Goal: Task Accomplishment & Management: Complete application form

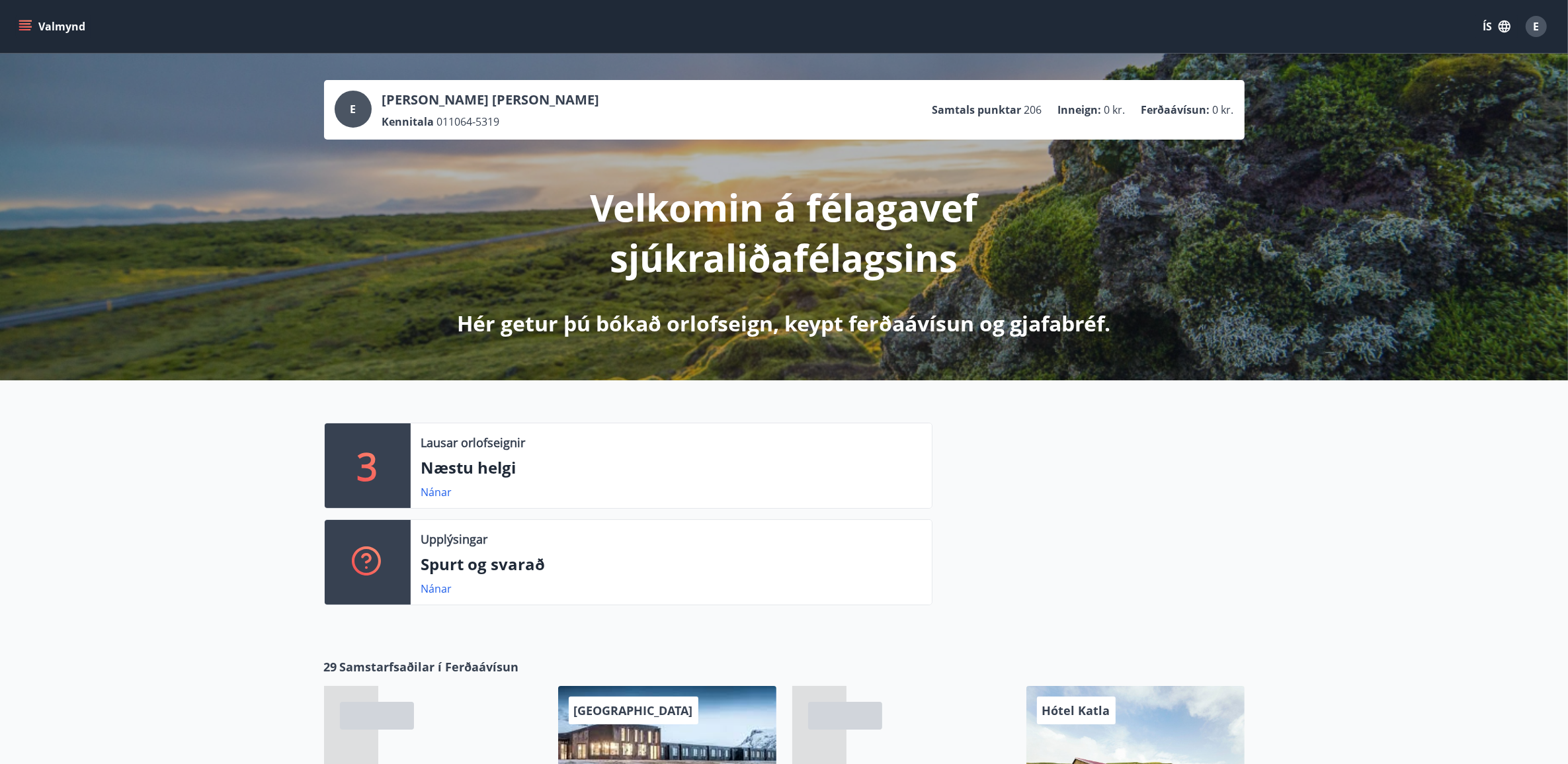
click at [18, 22] on button "Valmynd" at bounding box center [53, 26] width 75 height 24
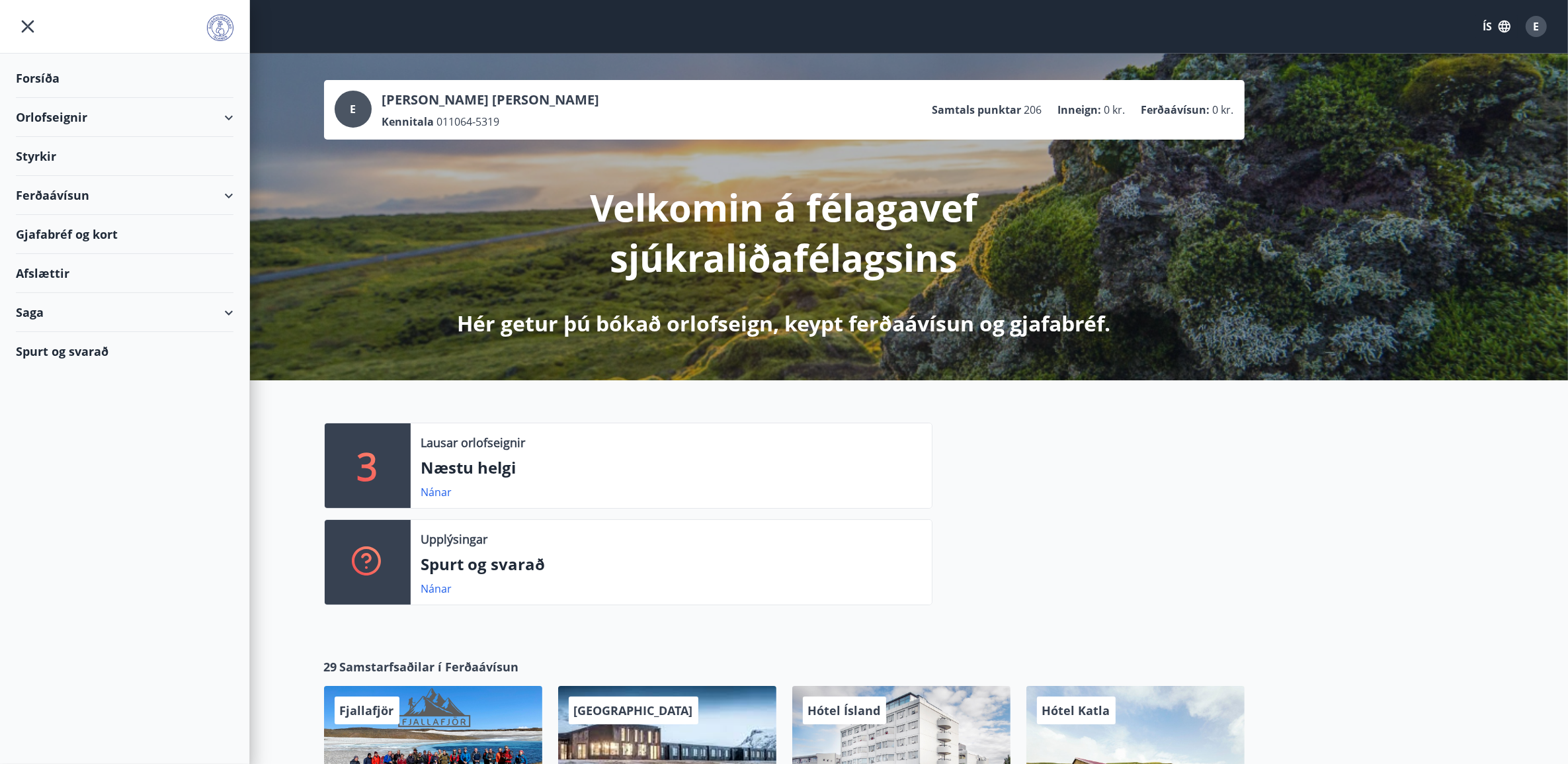
click at [41, 98] on div "Styrkir" at bounding box center [124, 78] width 217 height 39
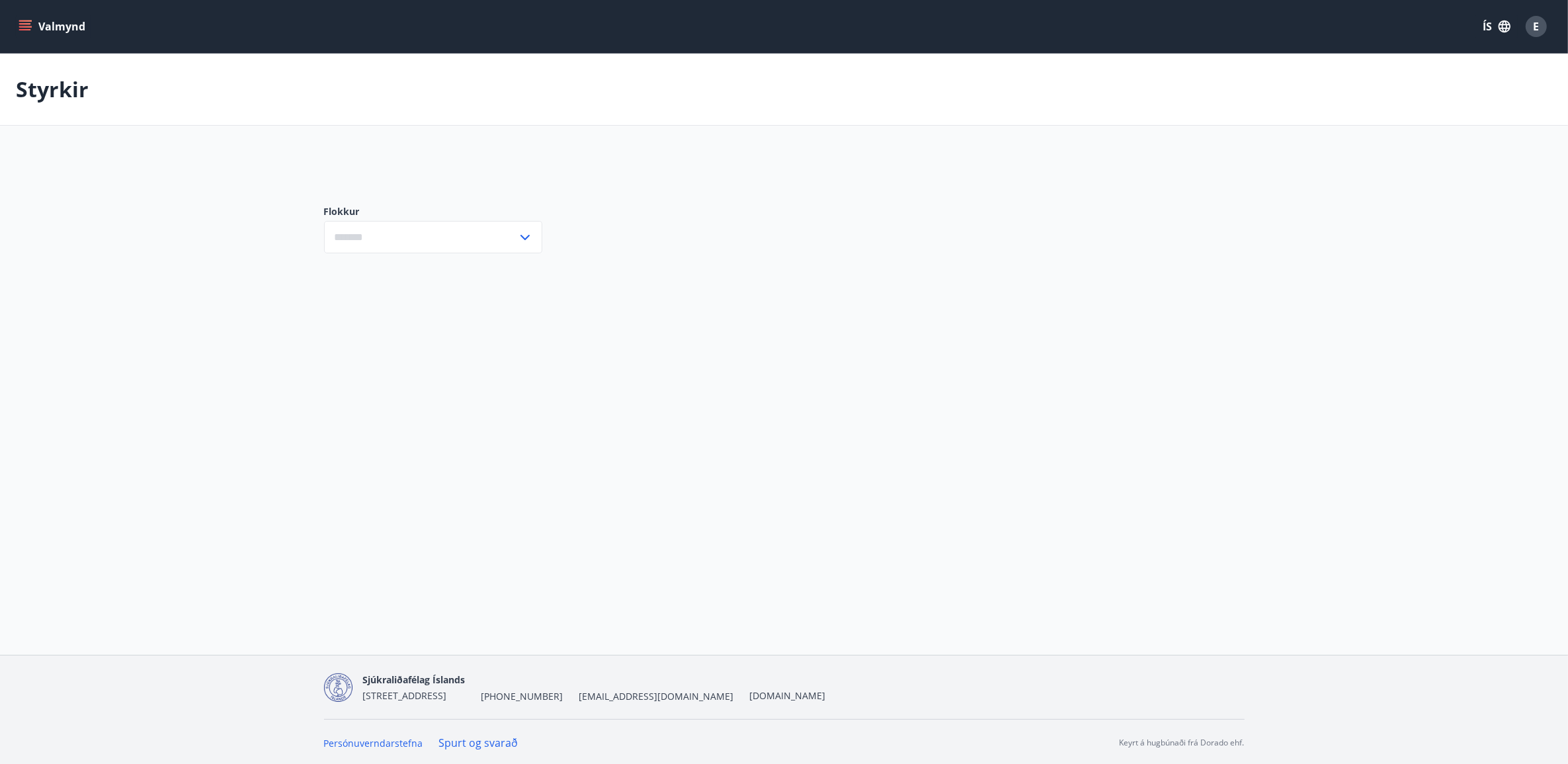
type input "***"
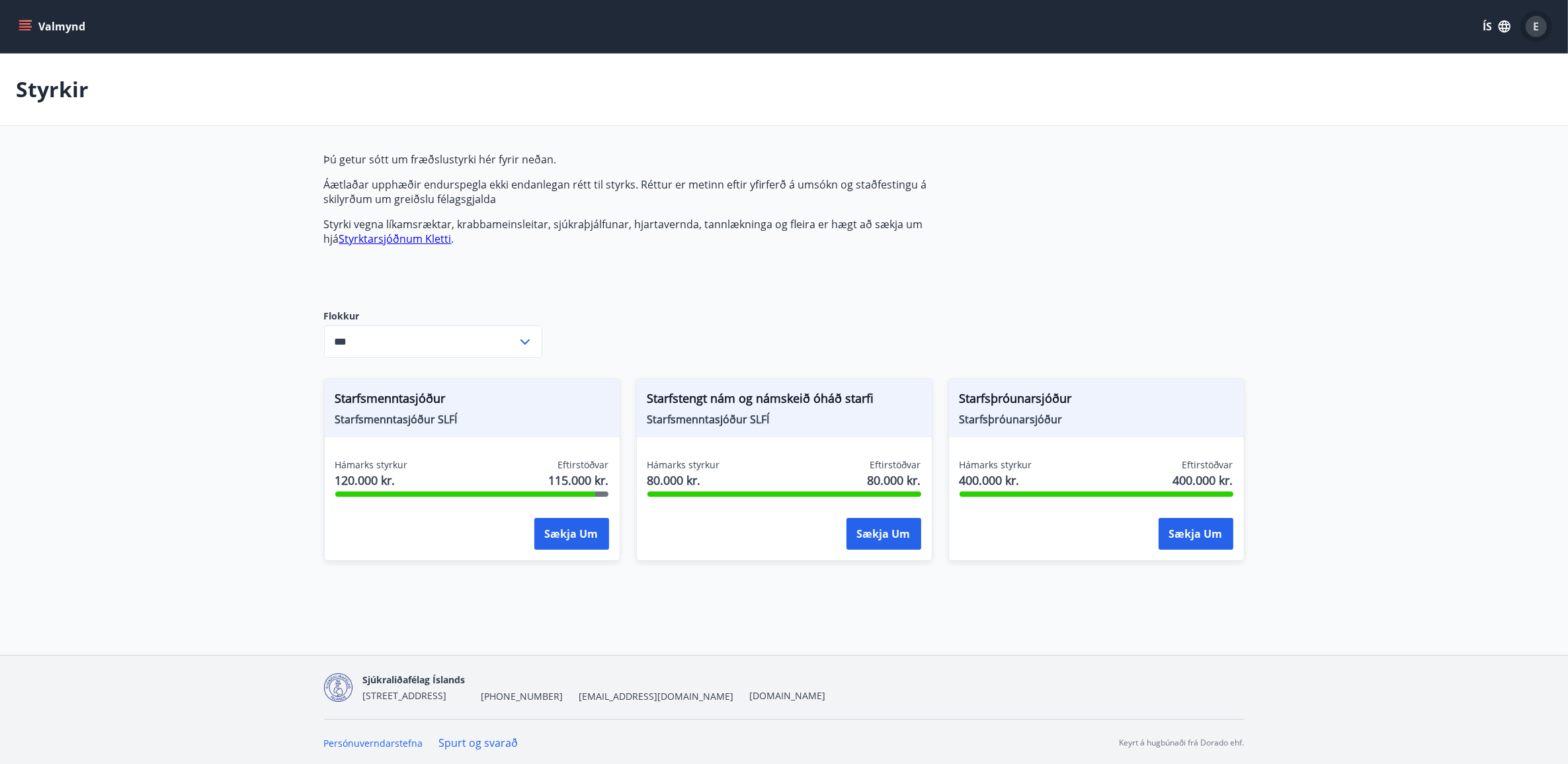
click at [1535, 26] on span "E" at bounding box center [1536, 26] width 6 height 15
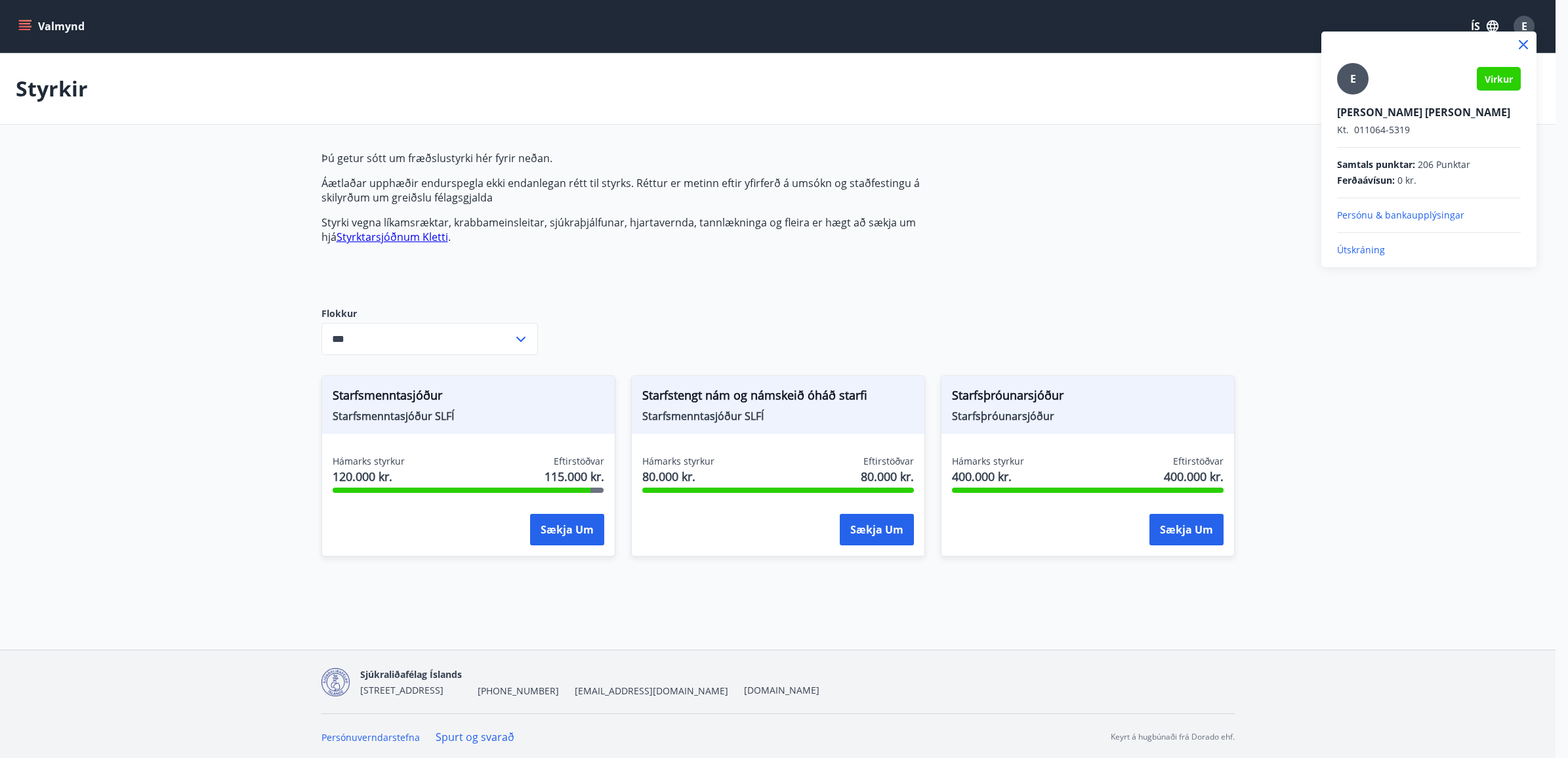
click at [1357, 240] on div "E Virkur Eygló Huld Jóhannesdóttir Kt. 011064-5319 Samtals punktar : 206 Punkta…" at bounding box center [1429, 160] width 183 height 194
click at [1362, 248] on p "Útskráning" at bounding box center [1429, 250] width 183 height 13
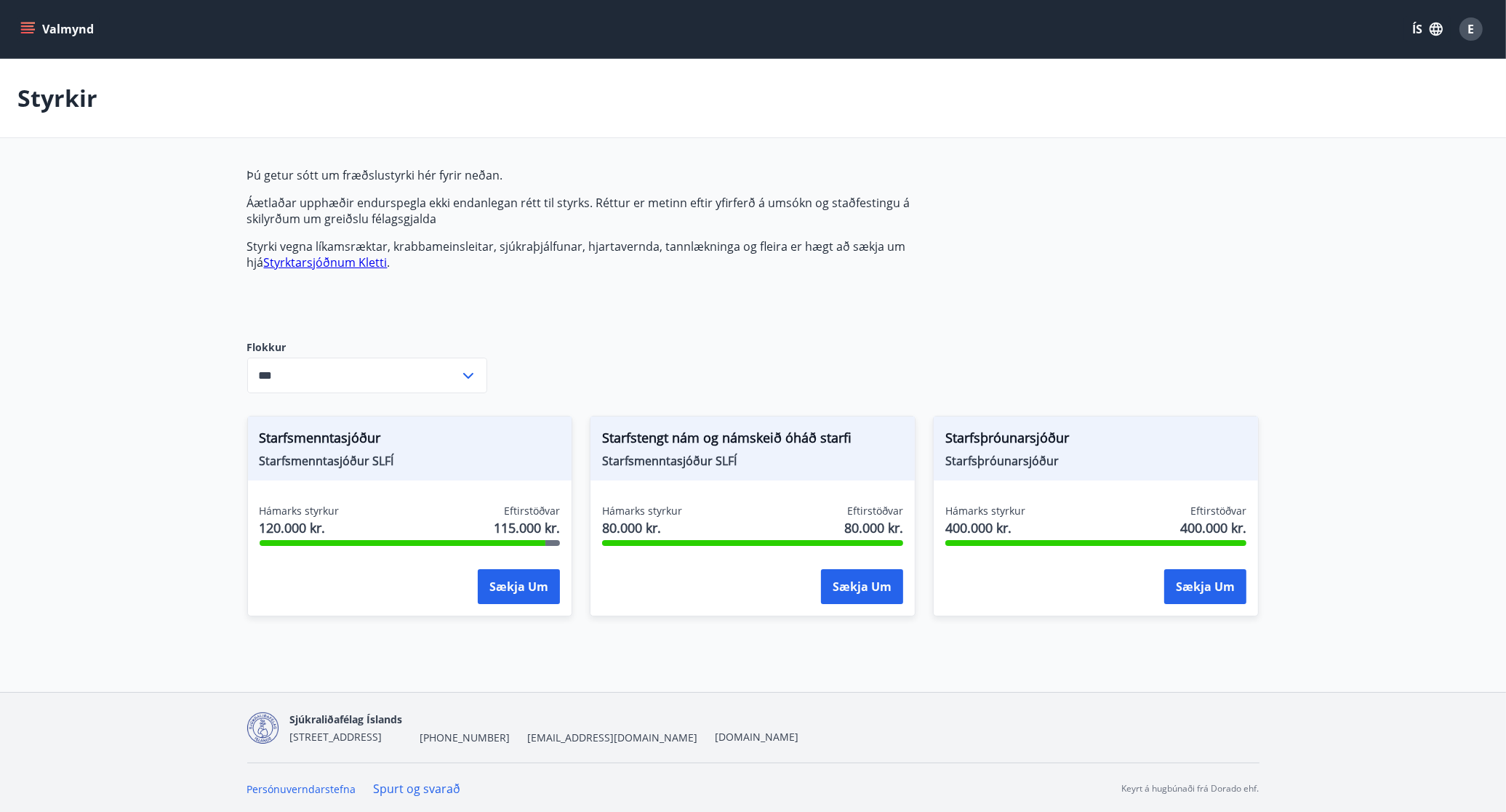
click at [18, 22] on button "Valmynd" at bounding box center [58, 29] width 82 height 26
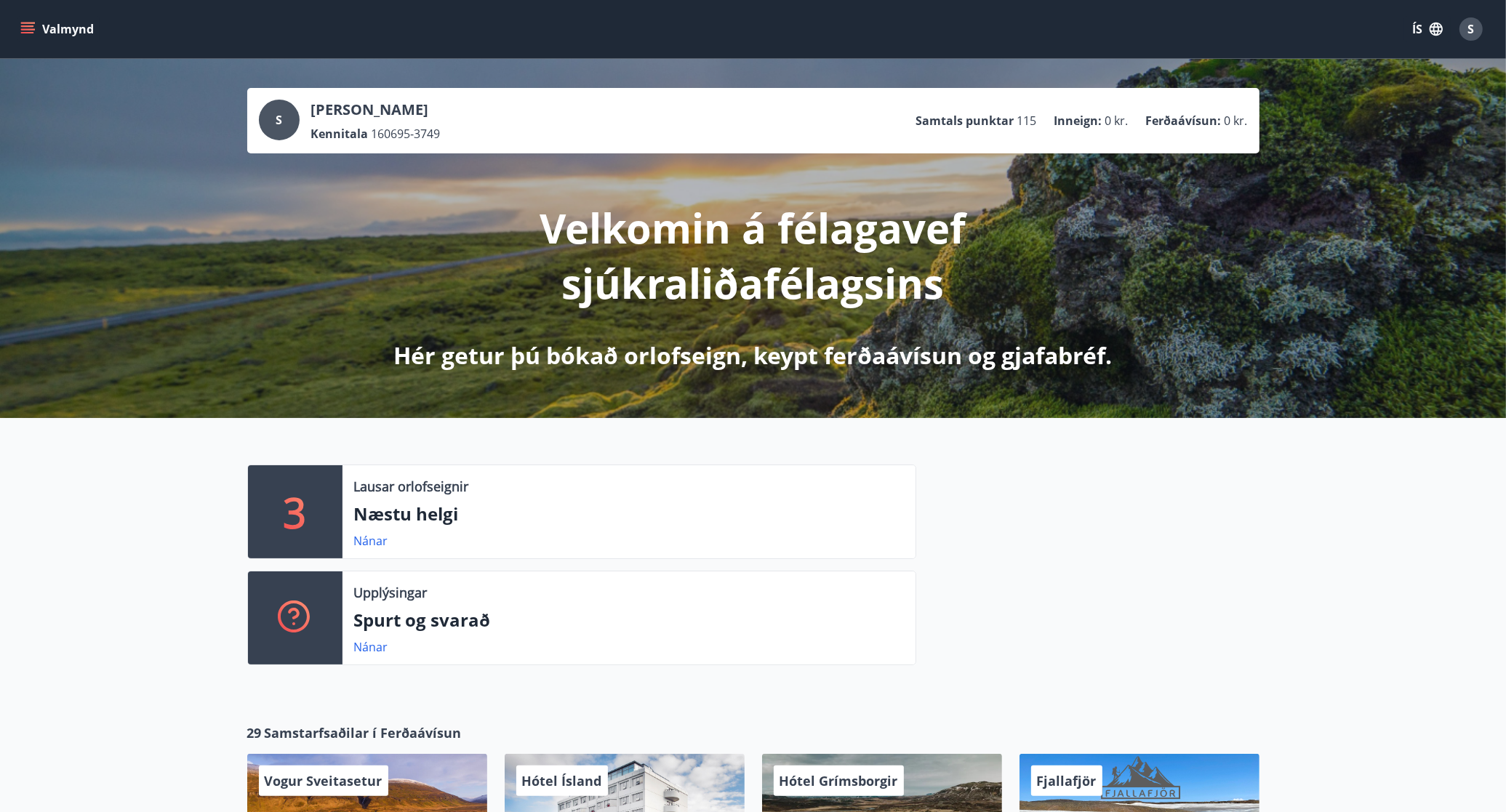
click at [31, 22] on icon "menu" at bounding box center [27, 29] width 15 height 15
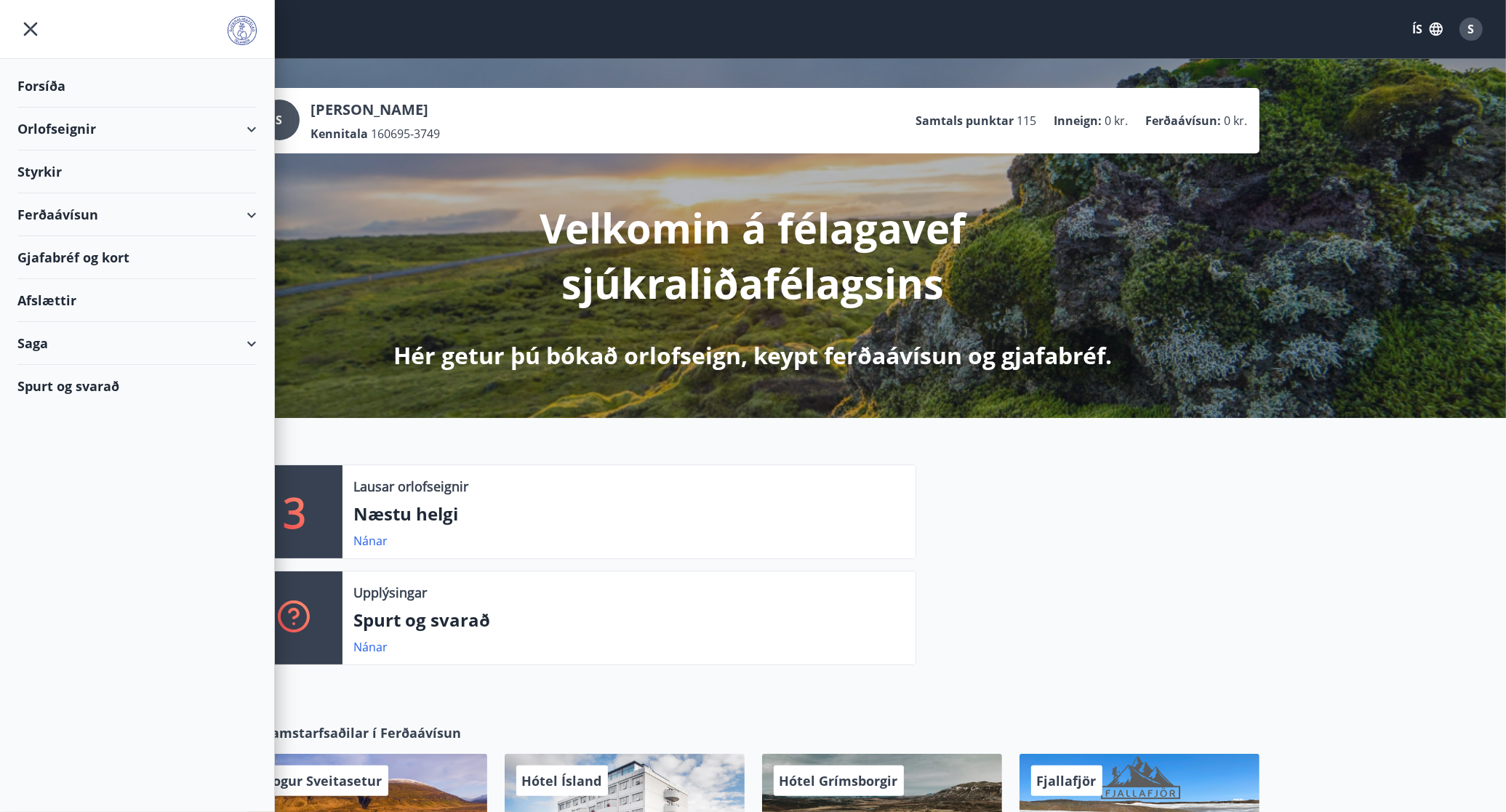
click at [39, 107] on div "Styrkir" at bounding box center [136, 86] width 239 height 43
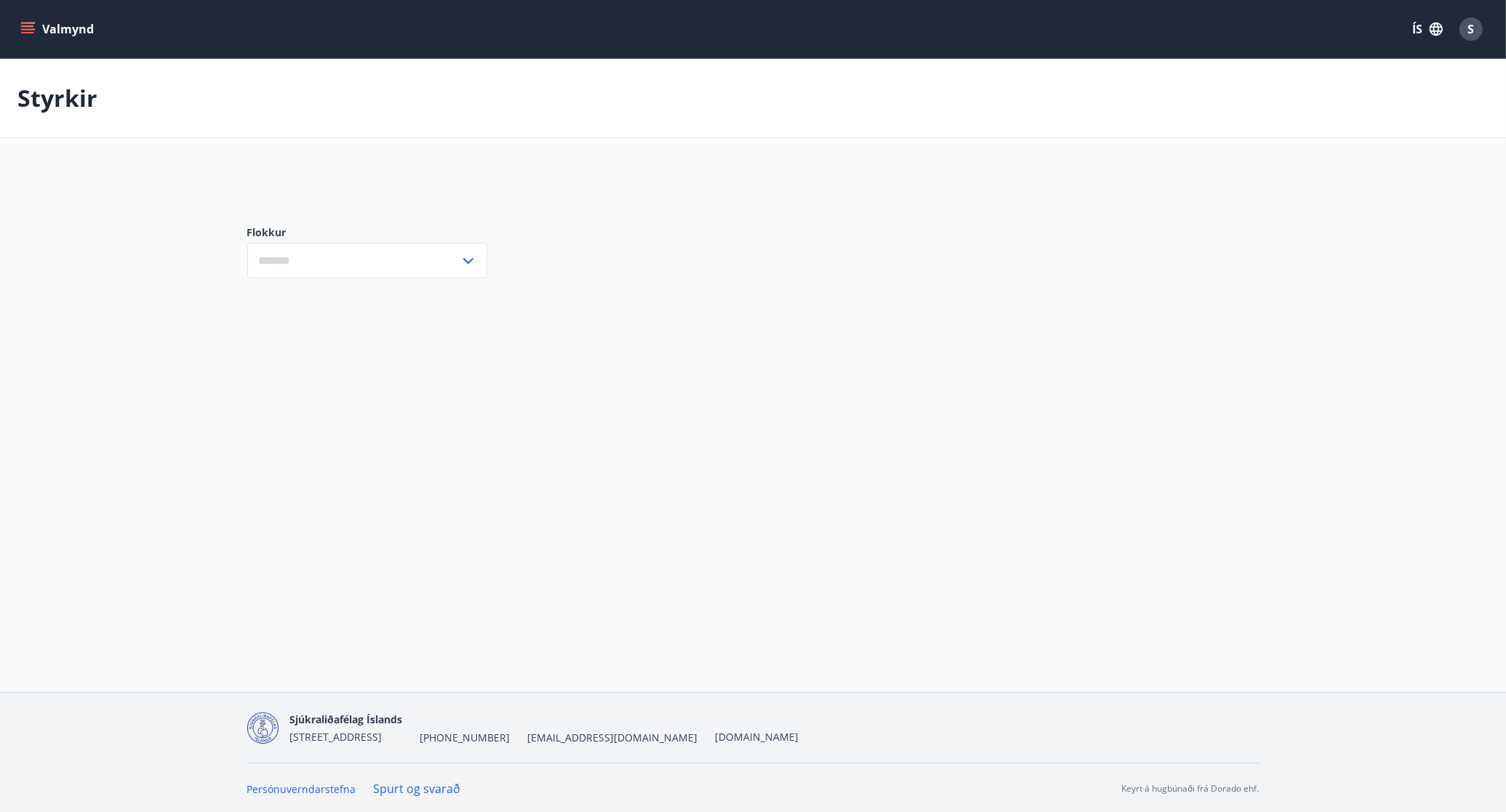
type input "***"
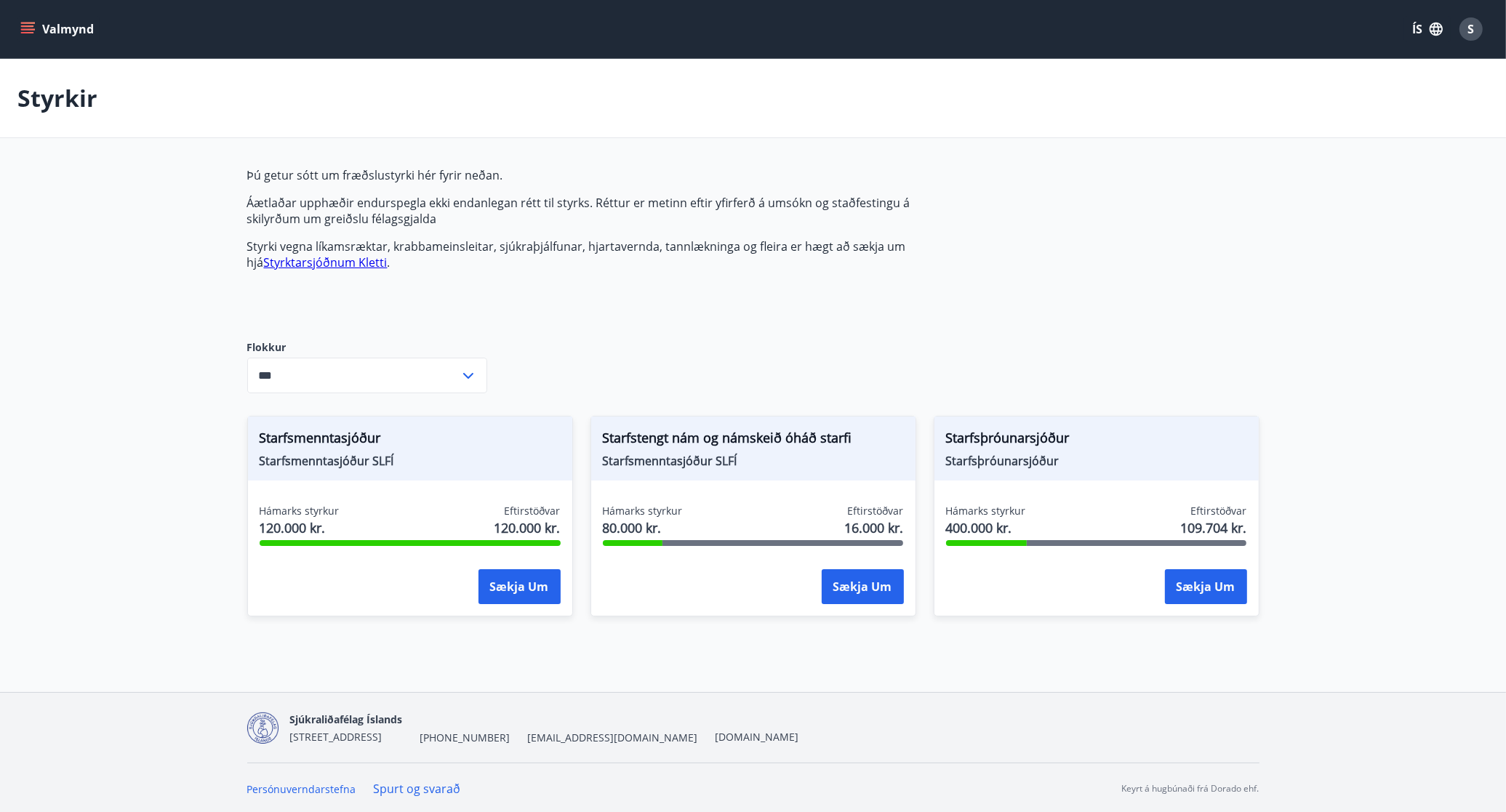
click at [18, 19] on button "Valmynd" at bounding box center [58, 29] width 82 height 26
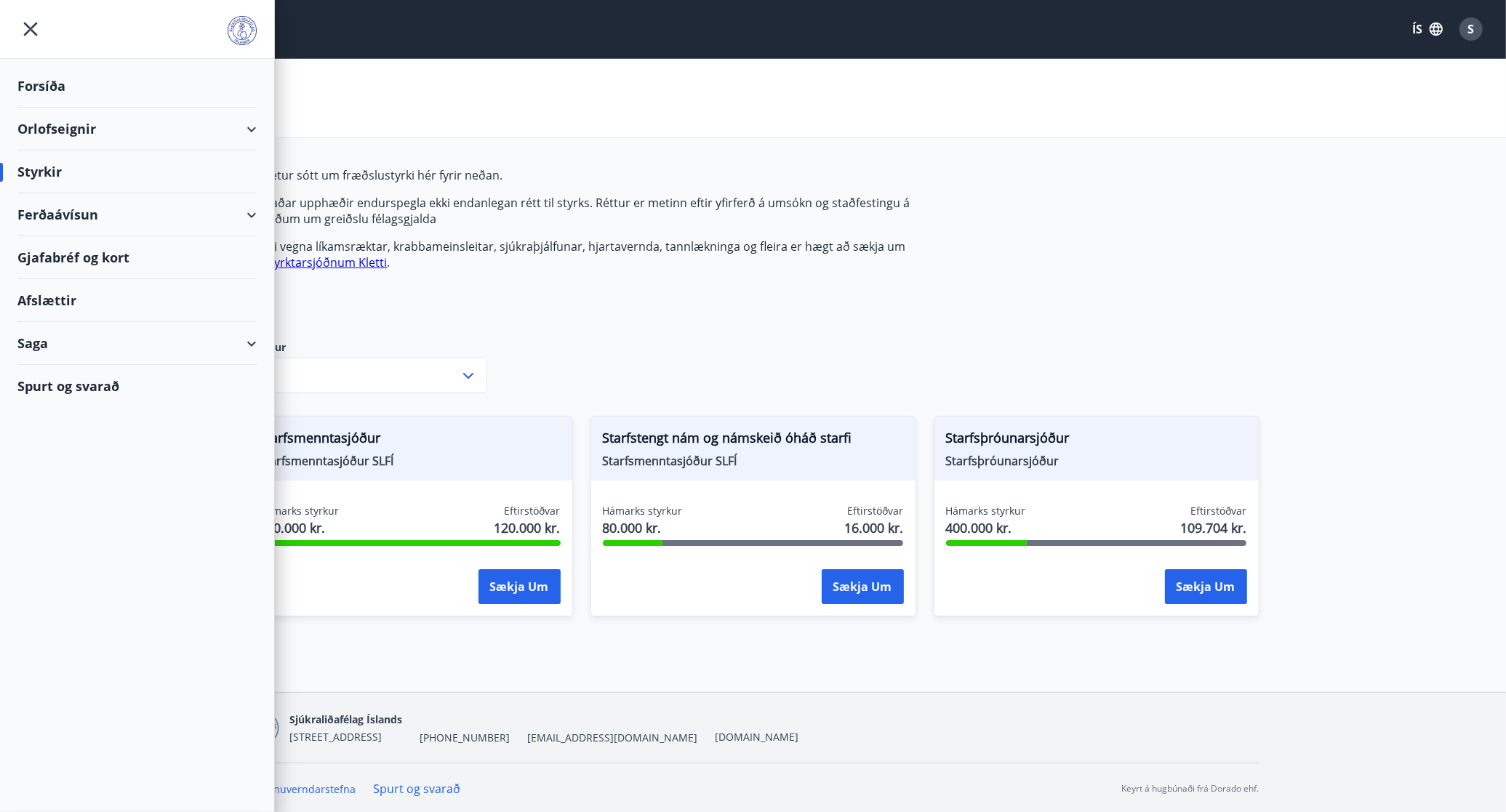
click at [47, 174] on div "Styrkir" at bounding box center [136, 171] width 239 height 43
click at [498, 586] on button "Sækja um" at bounding box center [519, 586] width 82 height 35
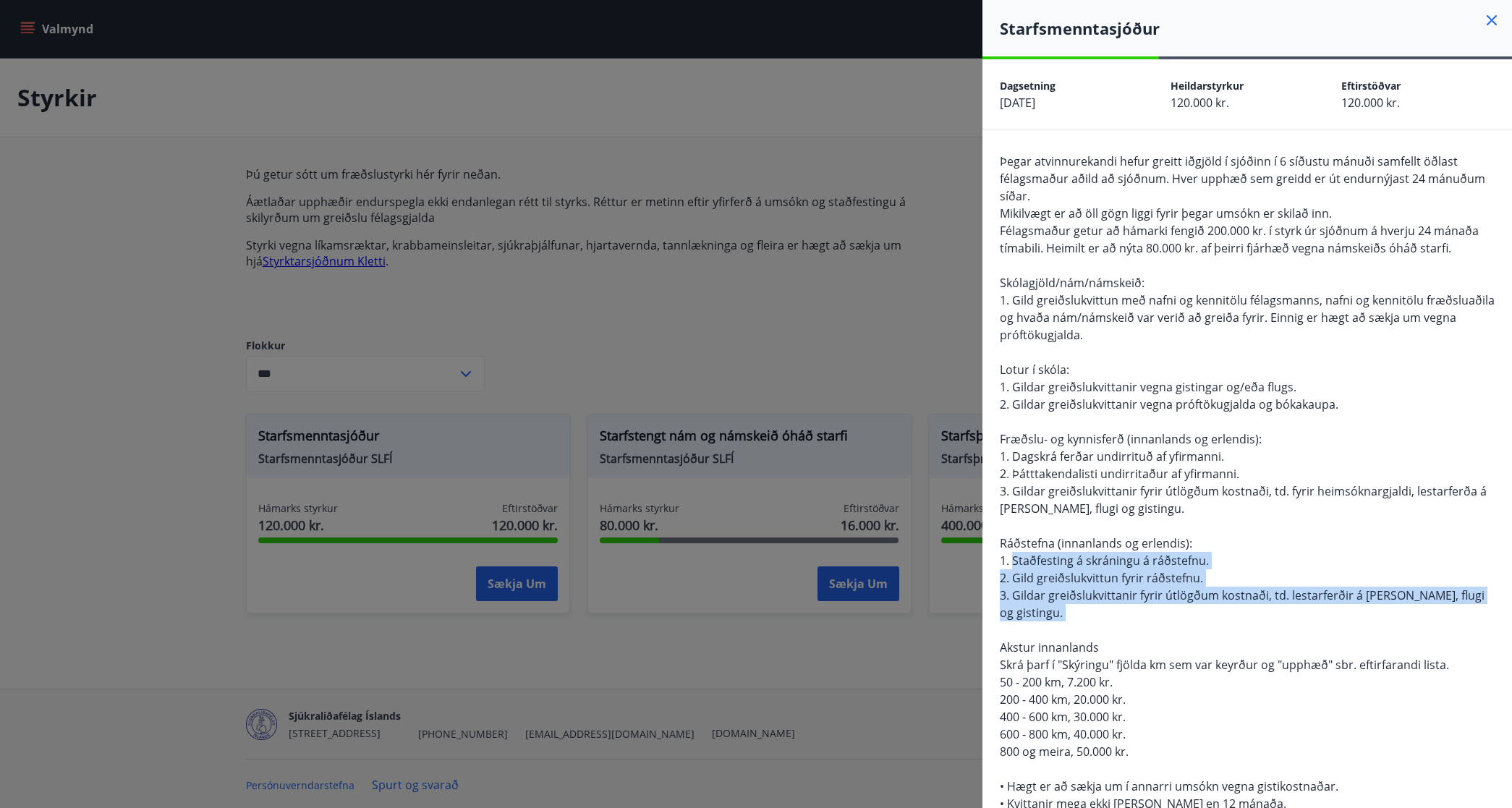
drag, startPoint x: 1015, startPoint y: 561, endPoint x: 1056, endPoint y: 626, distance: 76.9
click at [1056, 626] on div "Þegar atvinnurekandi hefur greitt iðgjöld í sjóðinn í 6 síðustu mánuði samfellt…" at bounding box center [1247, 534] width 495 height 764
drag, startPoint x: 1056, startPoint y: 626, endPoint x: 1042, endPoint y: 590, distance: 38.6
copy span "Staðfesting á skráningu á ráðstefnu. 2. Gild greiðslukvittun fyrir ráðstefnu. 3…"
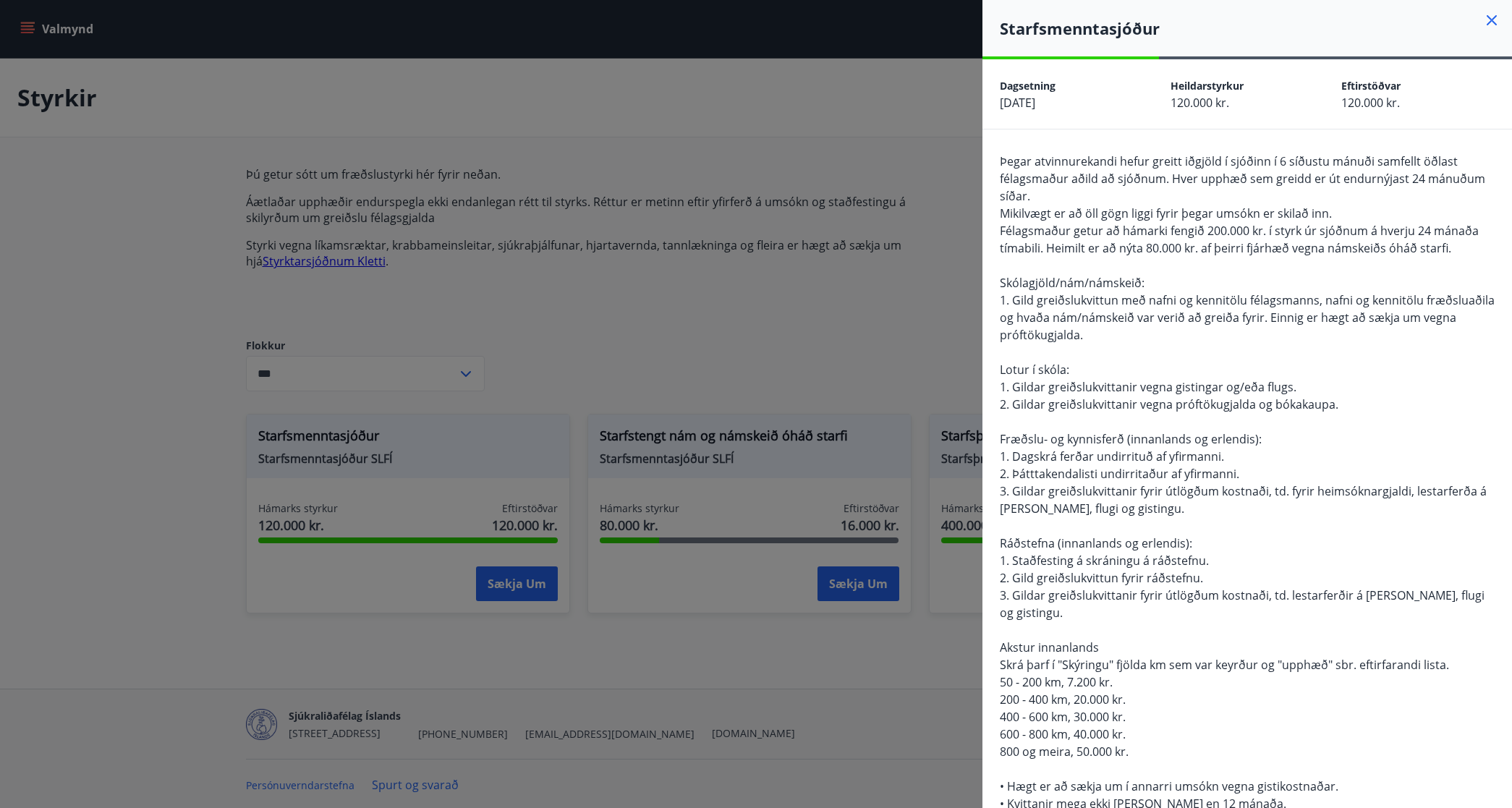
click at [800, 307] on div at bounding box center [756, 404] width 1512 height 808
